Goal: Task Accomplishment & Management: Manage account settings

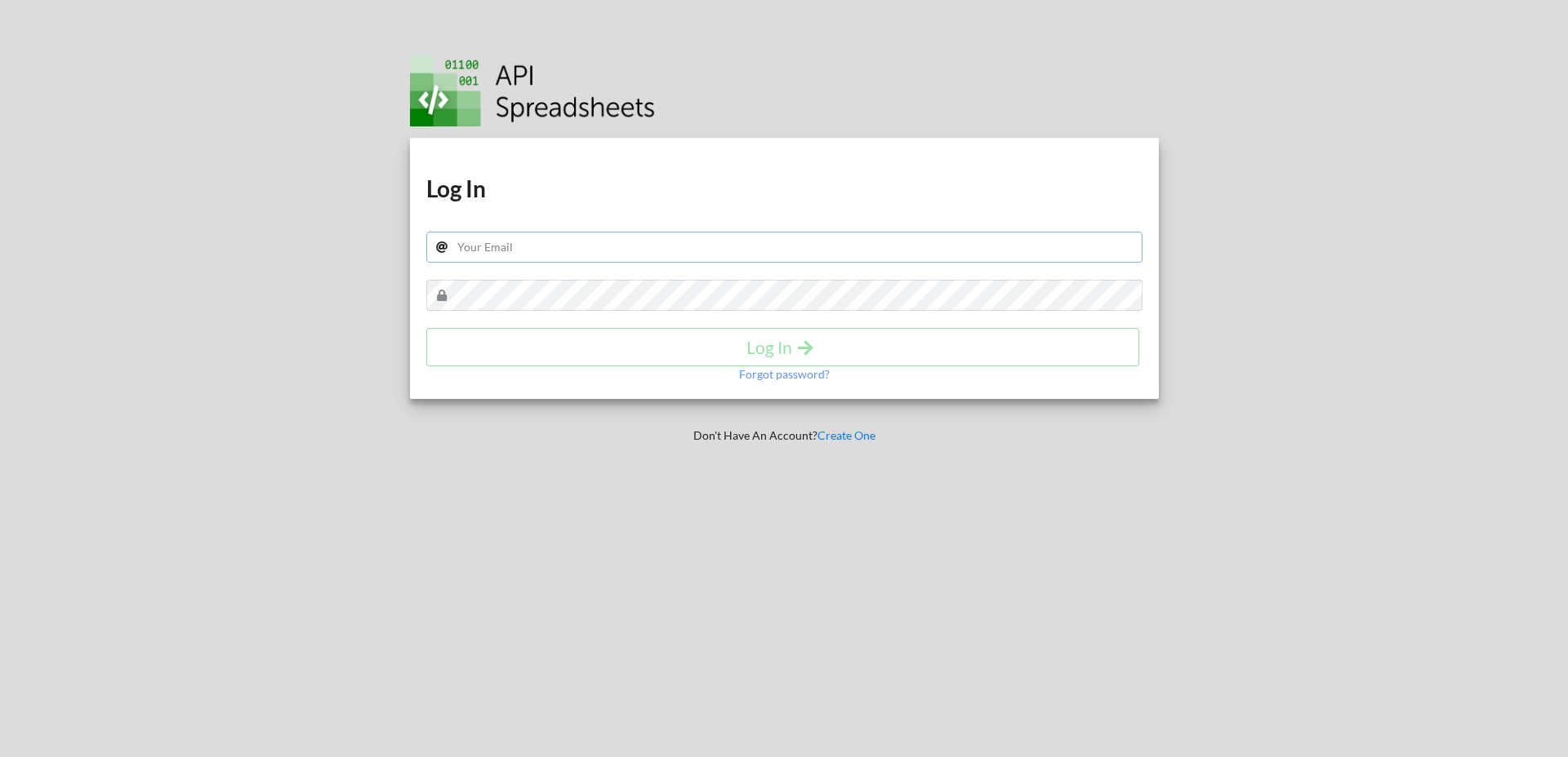
click at [657, 243] on input "text" at bounding box center [784, 247] width 716 height 31
type input "diego@mindept.com.mx"
click at [713, 252] on input "text" at bounding box center [784, 247] width 716 height 31
drag, startPoint x: 1380, startPoint y: 105, endPoint x: 1387, endPoint y: 50, distance: 55.4
click at [1380, 105] on div at bounding box center [1381, 378] width 399 height 757
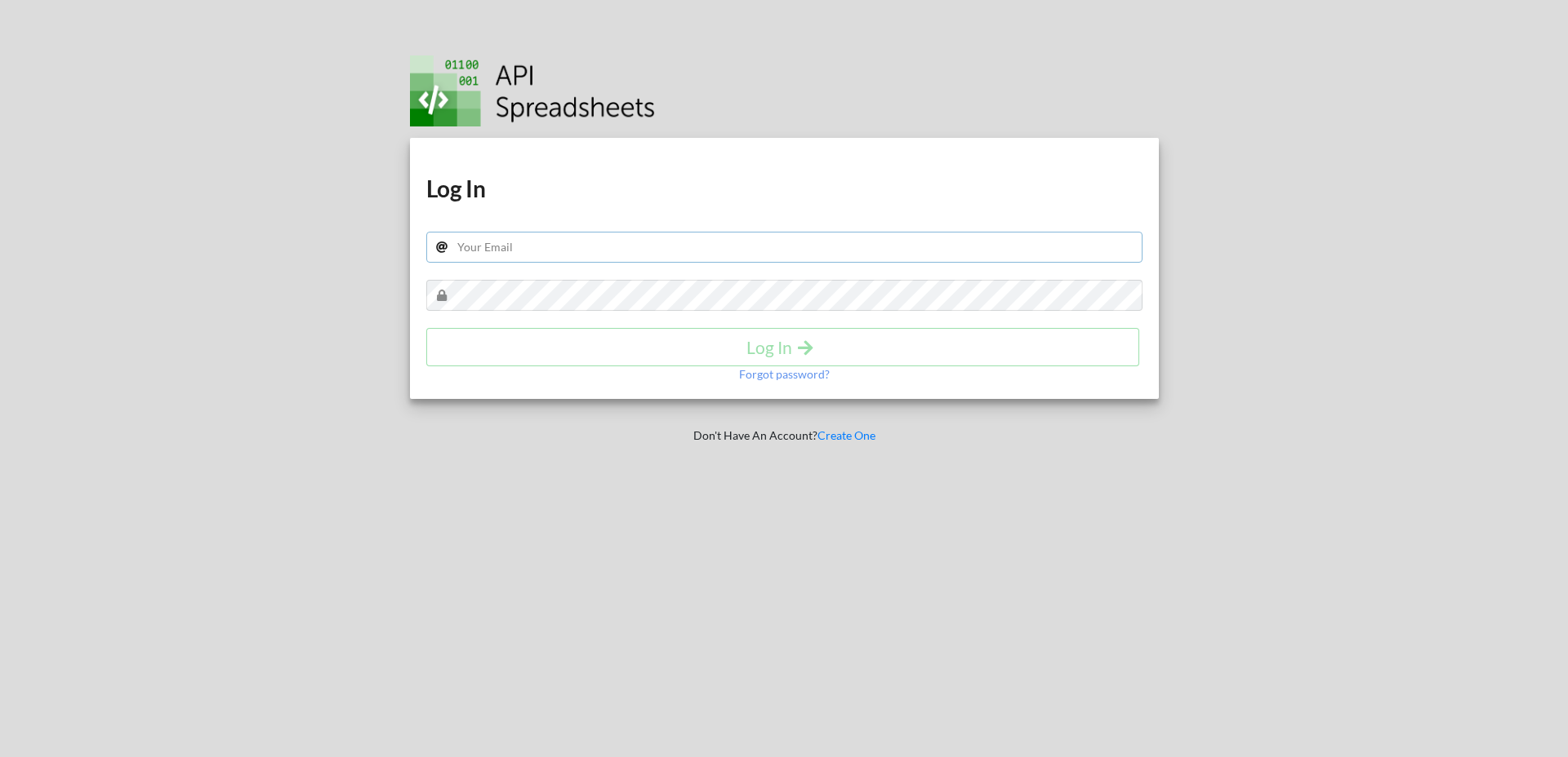
click at [660, 239] on input "text" at bounding box center [784, 247] width 716 height 31
type input "[PERSON_NAME][EMAIL_ADDRESS][DOMAIN_NAME]"
click at [795, 358] on button "Log In" at bounding box center [783, 348] width 714 height 39
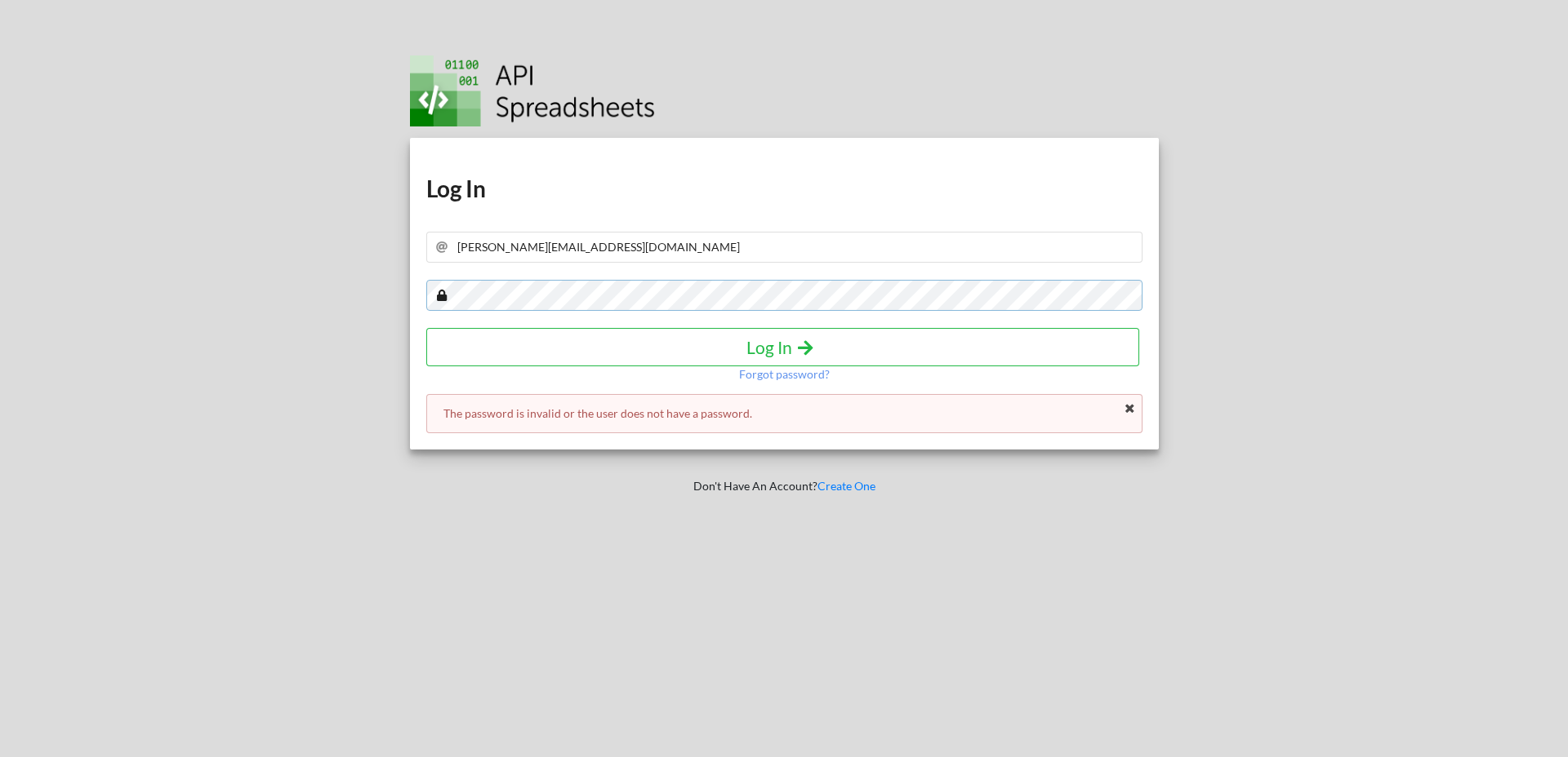
click at [453, 266] on div "Download hidden Download hidden Log In diego@mindept.com.mx Log In Forgot passw…" at bounding box center [784, 294] width 749 height 312
click at [1131, 411] on icon at bounding box center [1130, 409] width 13 height 12
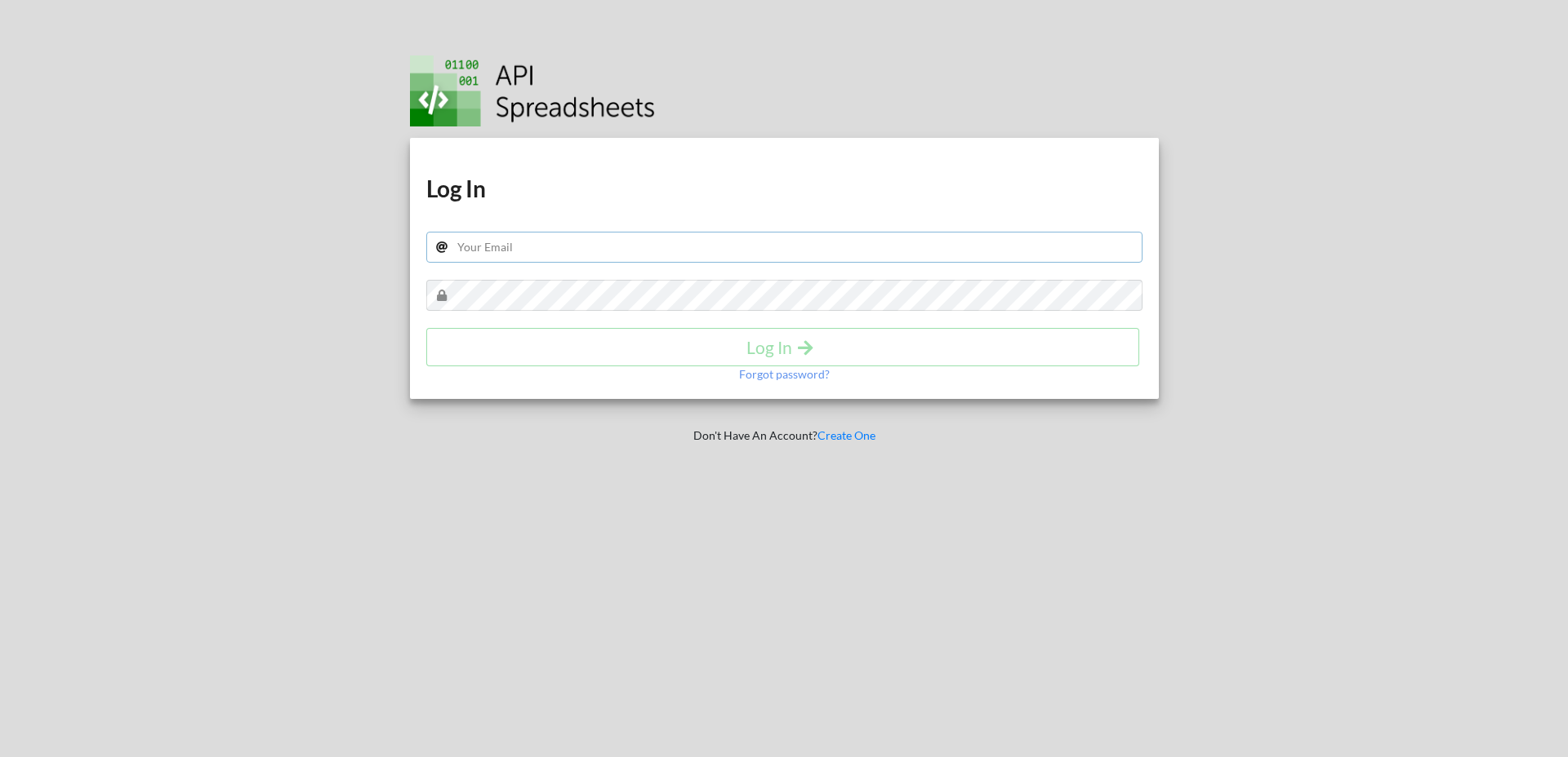
click at [732, 248] on input "text" at bounding box center [784, 247] width 716 height 31
type input "[PERSON_NAME][EMAIL_ADDRESS][DOMAIN_NAME]"
click at [676, 346] on h4 "Log In" at bounding box center [783, 347] width 679 height 20
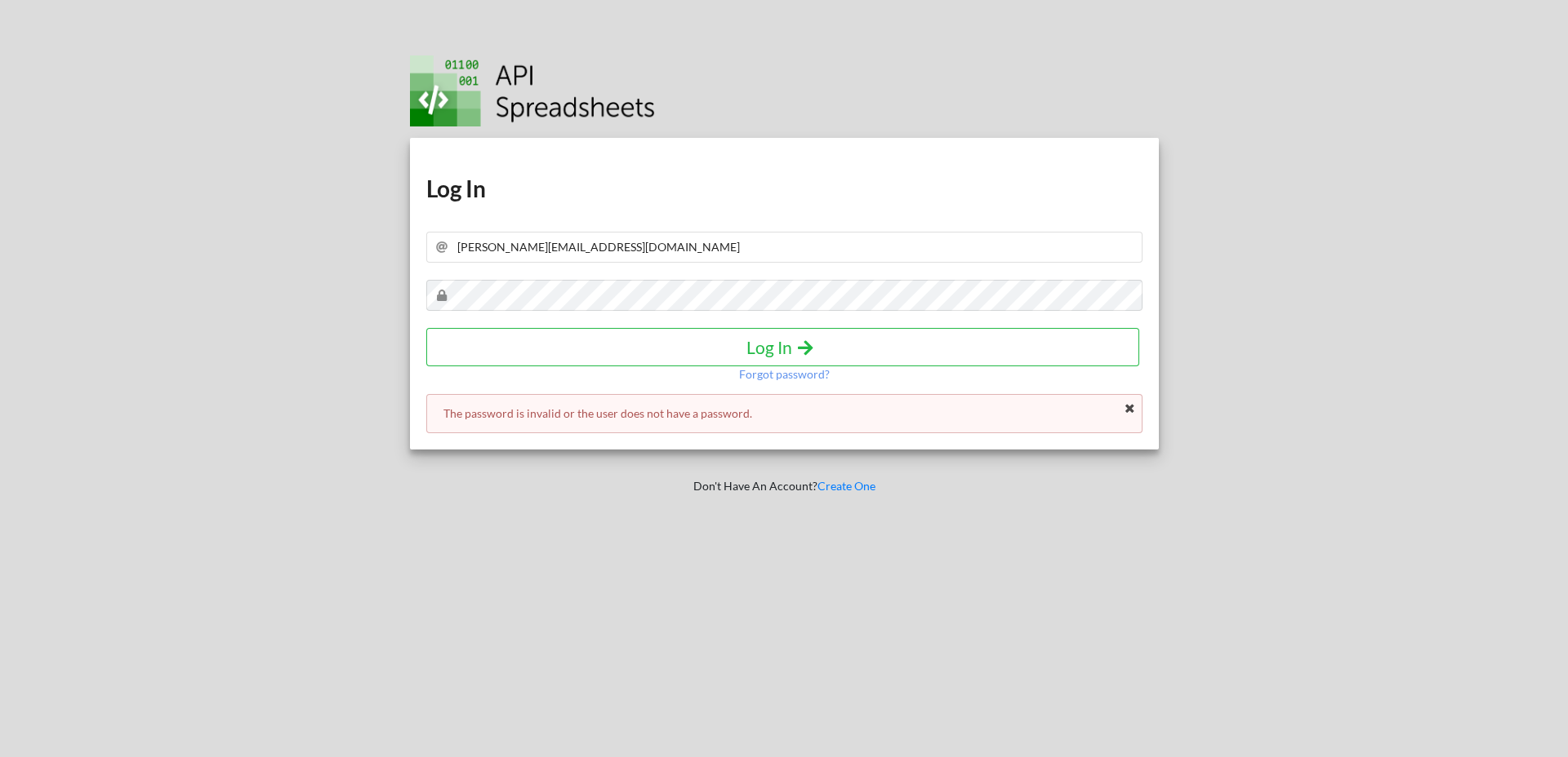
click at [1120, 409] on p "The password is invalid or the user does not have a password." at bounding box center [784, 413] width 682 height 16
click at [1132, 410] on icon at bounding box center [1130, 409] width 13 height 12
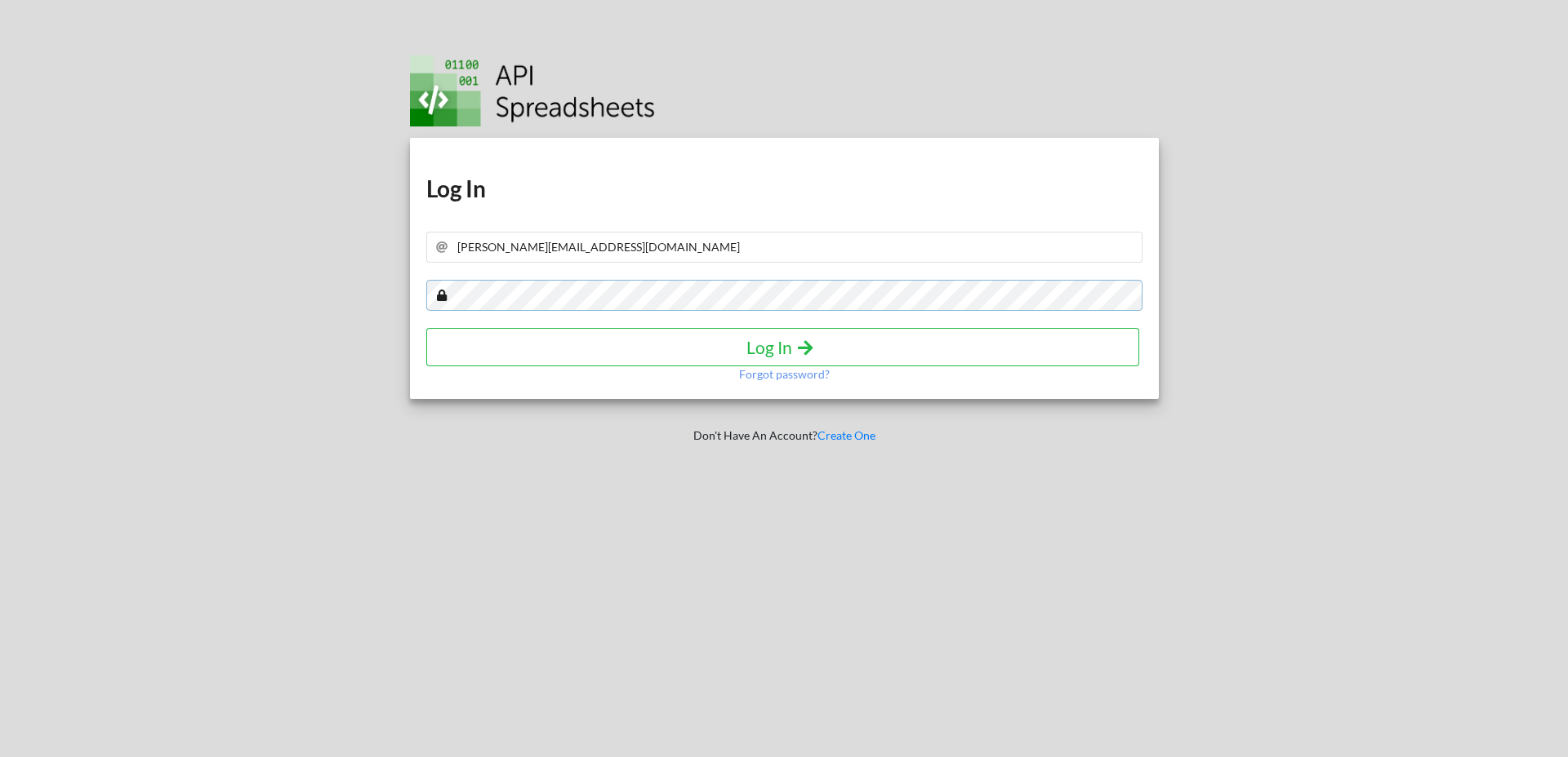
click at [410, 269] on div "Download hidden Download hidden Log In diego@mindept.com.mx Log In Forgot passw…" at bounding box center [784, 269] width 749 height 261
click at [447, 95] on img at bounding box center [532, 91] width 245 height 71
click at [540, 252] on input "text" at bounding box center [784, 247] width 716 height 31
type input "[PERSON_NAME][EMAIL_ADDRESS][DOMAIN_NAME]"
click at [753, 372] on p "Forgot password?" at bounding box center [784, 374] width 91 height 16
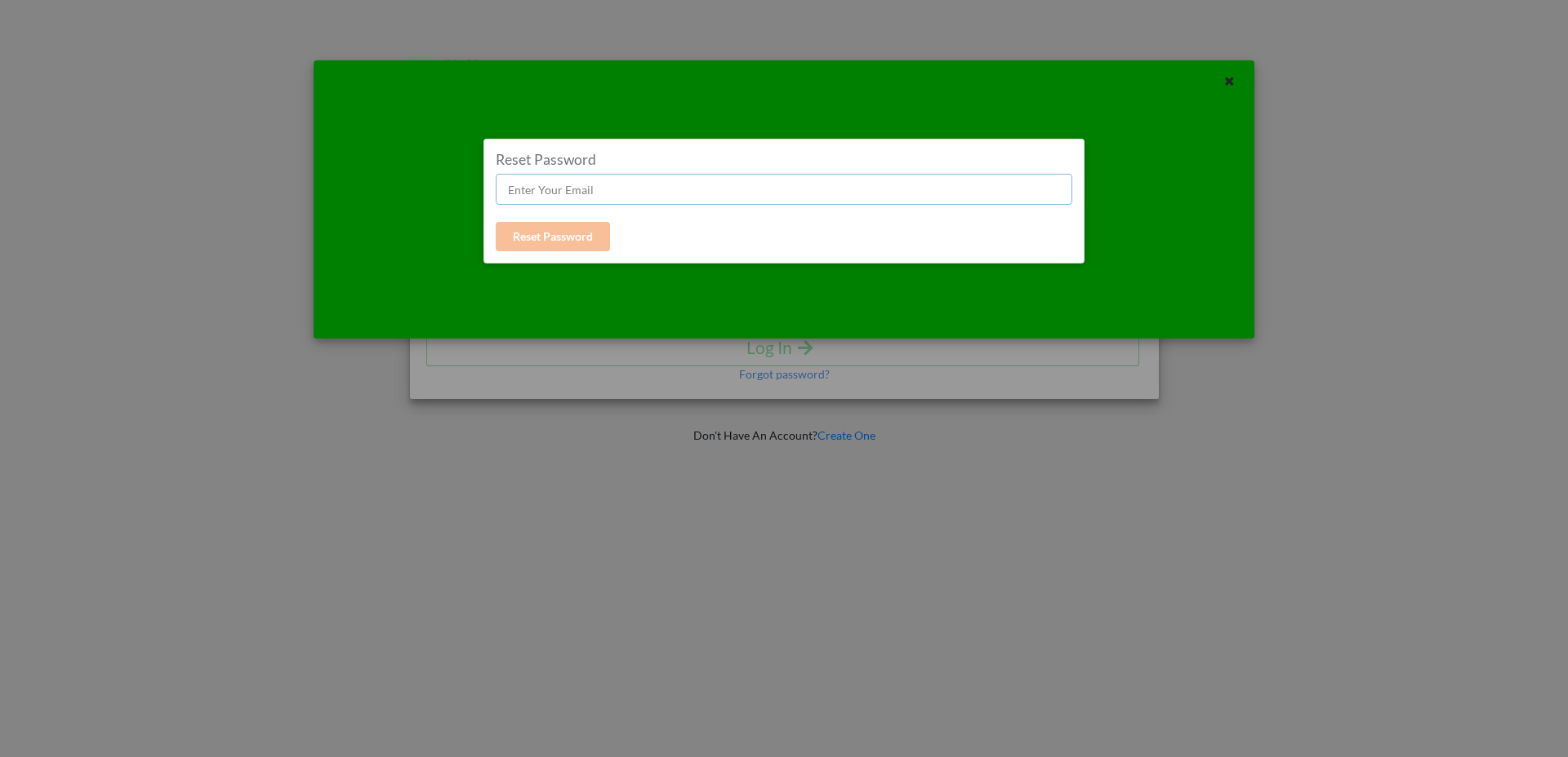
click at [636, 193] on input "text" at bounding box center [784, 189] width 577 height 31
type input "[PERSON_NAME][EMAIL_ADDRESS][DOMAIN_NAME]"
click at [1233, 77] on icon at bounding box center [1229, 79] width 13 height 12
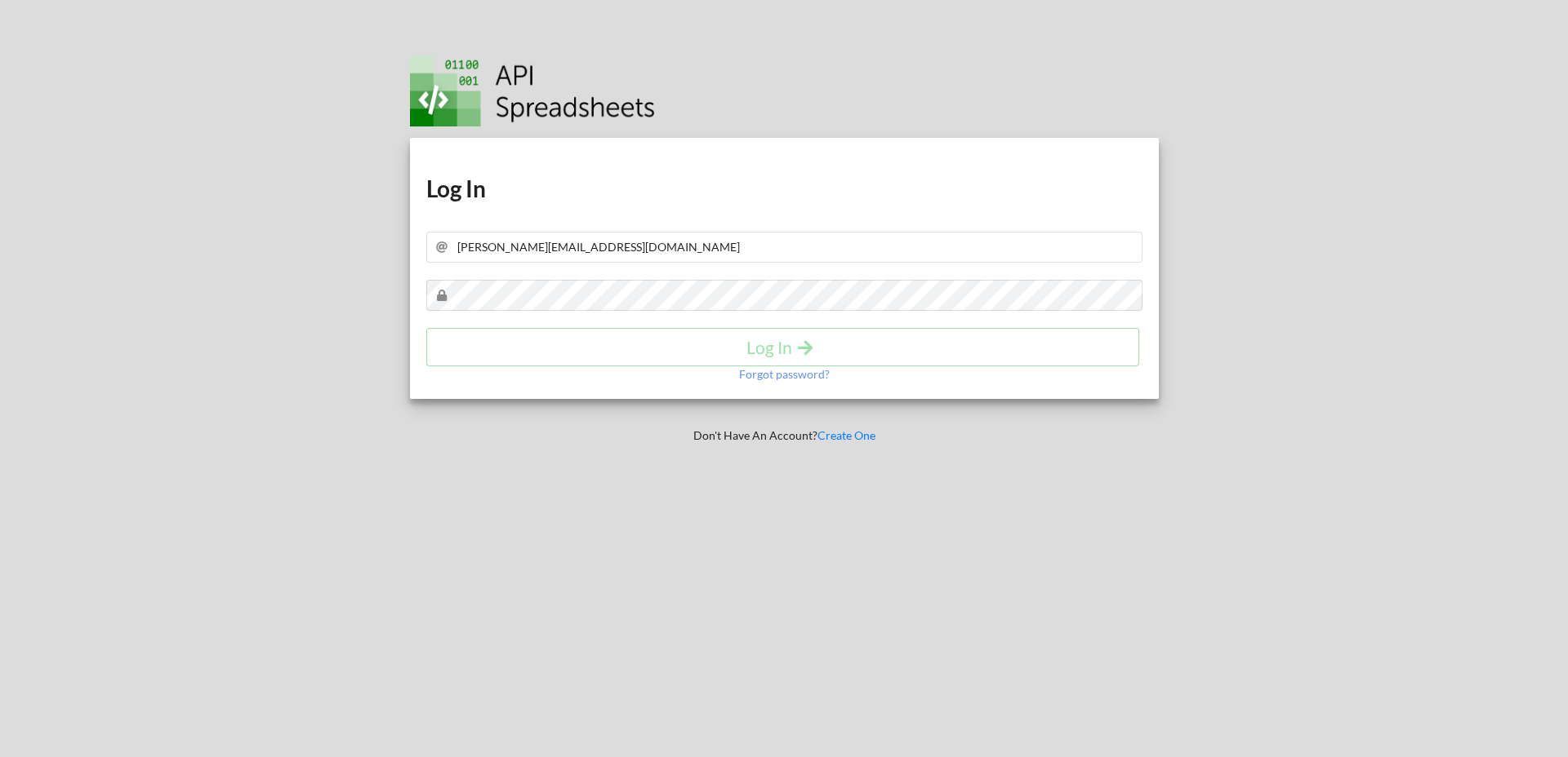
click at [789, 131] on div "Download hidden Download hidden Log In diego@mindept.com.mx Log In Forgot passw…" at bounding box center [784, 378] width 796 height 757
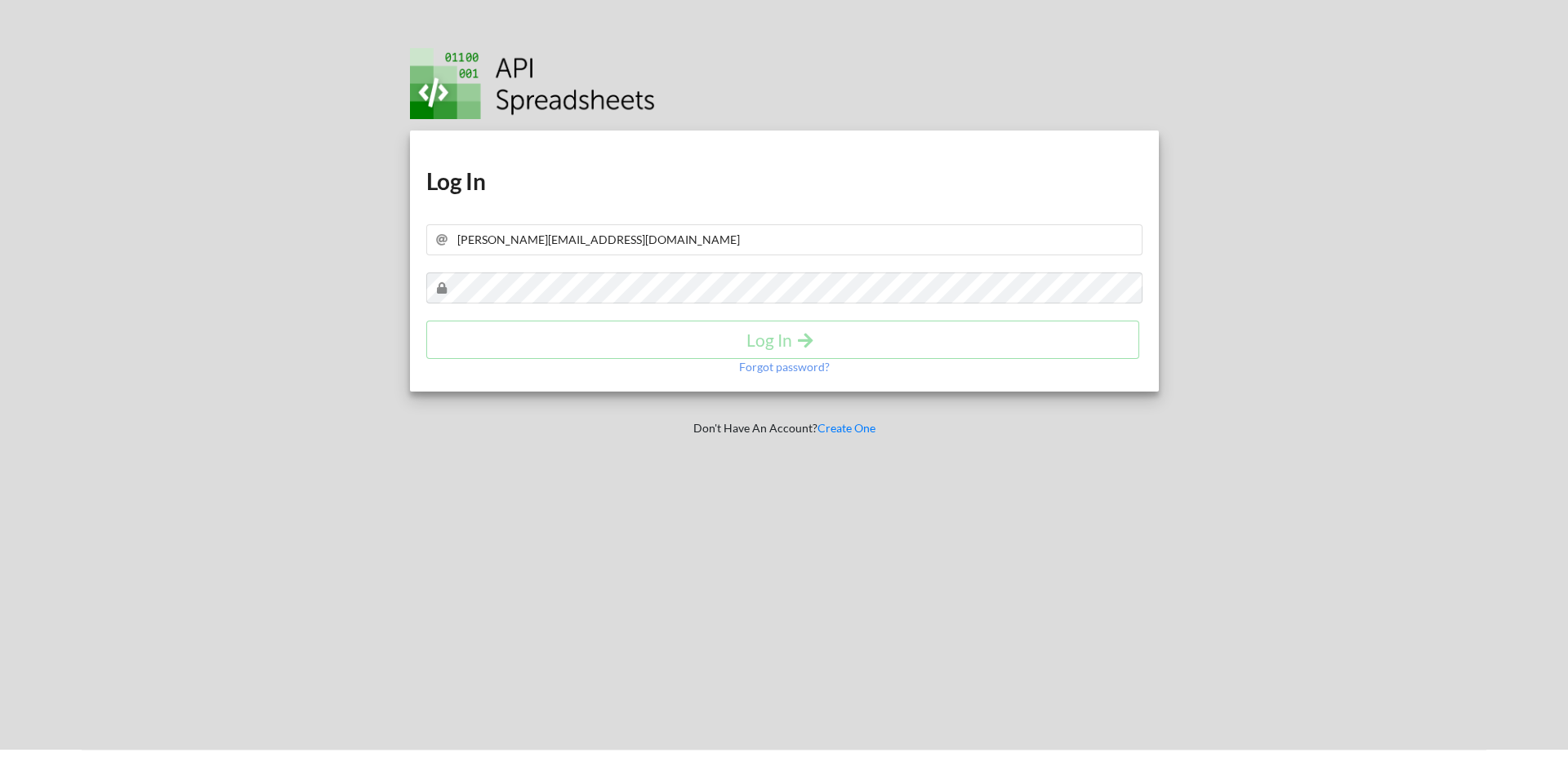
scroll to position [8, 0]
click at [581, 103] on img at bounding box center [532, 83] width 245 height 71
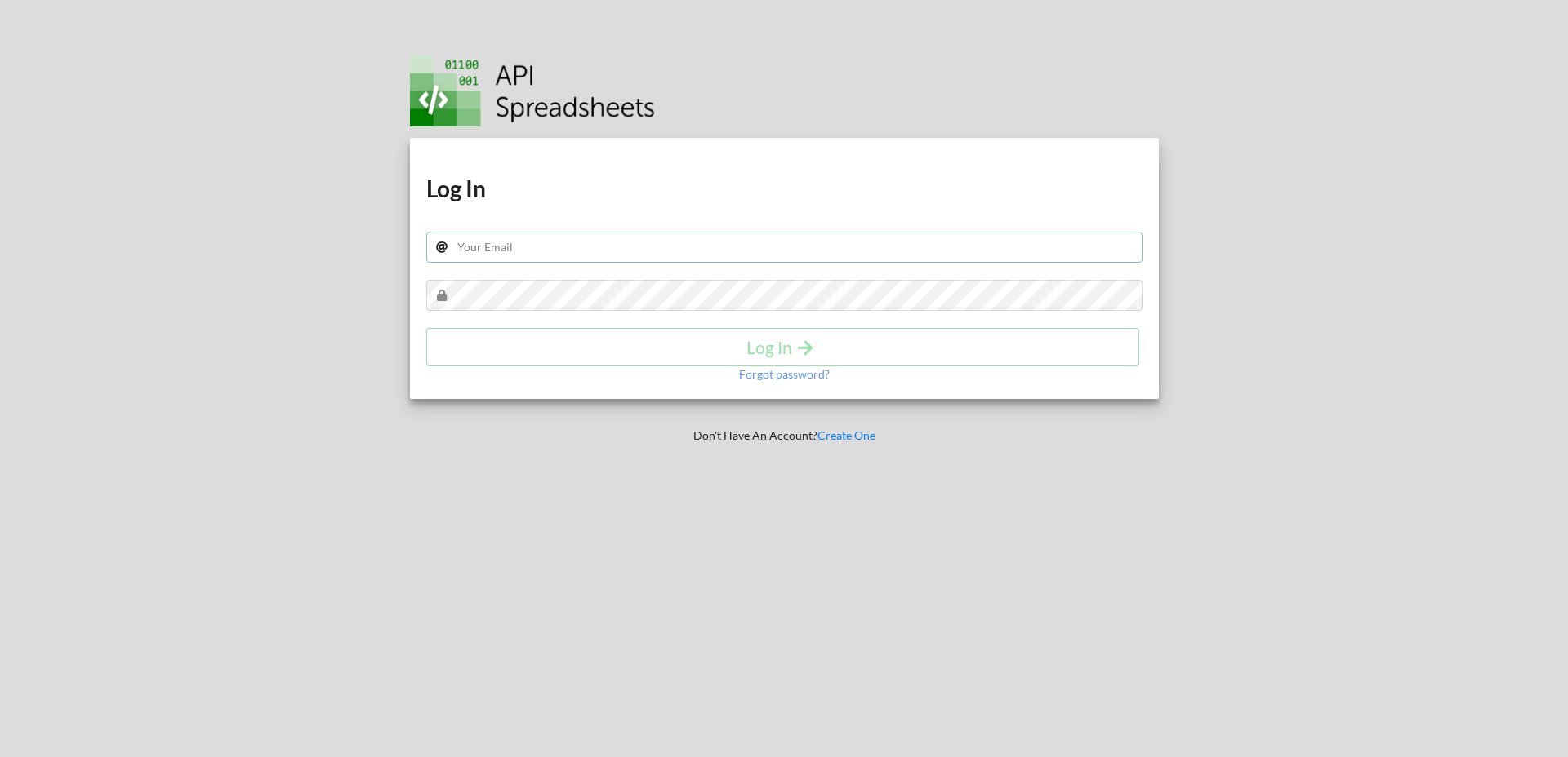
click at [624, 246] on input "text" at bounding box center [784, 247] width 716 height 31
type input "[PERSON_NAME][EMAIL_ADDRESS][DOMAIN_NAME]"
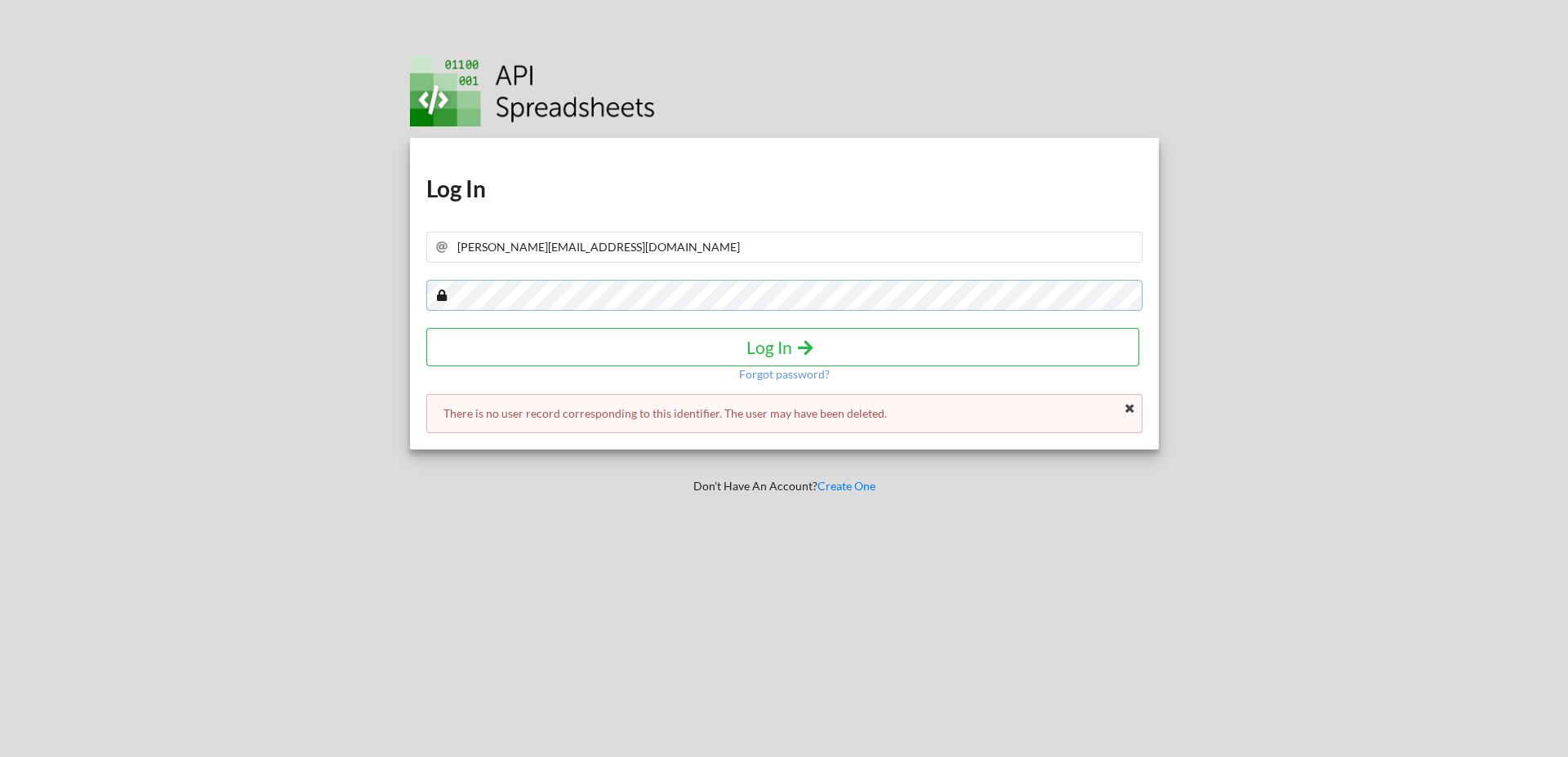
click at [427, 257] on div "Download hidden Download hidden Log In [PERSON_NAME][EMAIL_ADDRESS][DOMAIN_NAME…" at bounding box center [784, 294] width 749 height 312
click at [389, 265] on div "Download hidden Download hidden Log In [PERSON_NAME][EMAIL_ADDRESS][DOMAIN_NAME…" at bounding box center [784, 378] width 796 height 757
drag, startPoint x: 608, startPoint y: 247, endPoint x: 586, endPoint y: 186, distance: 64.8
click at [285, 185] on div "Download hidden Download hidden Log In [PERSON_NAME][EMAIL_ADDRESS][DOMAIN_NAME…" at bounding box center [784, 378] width 1592 height 757
